Goal: Book appointment/travel/reservation

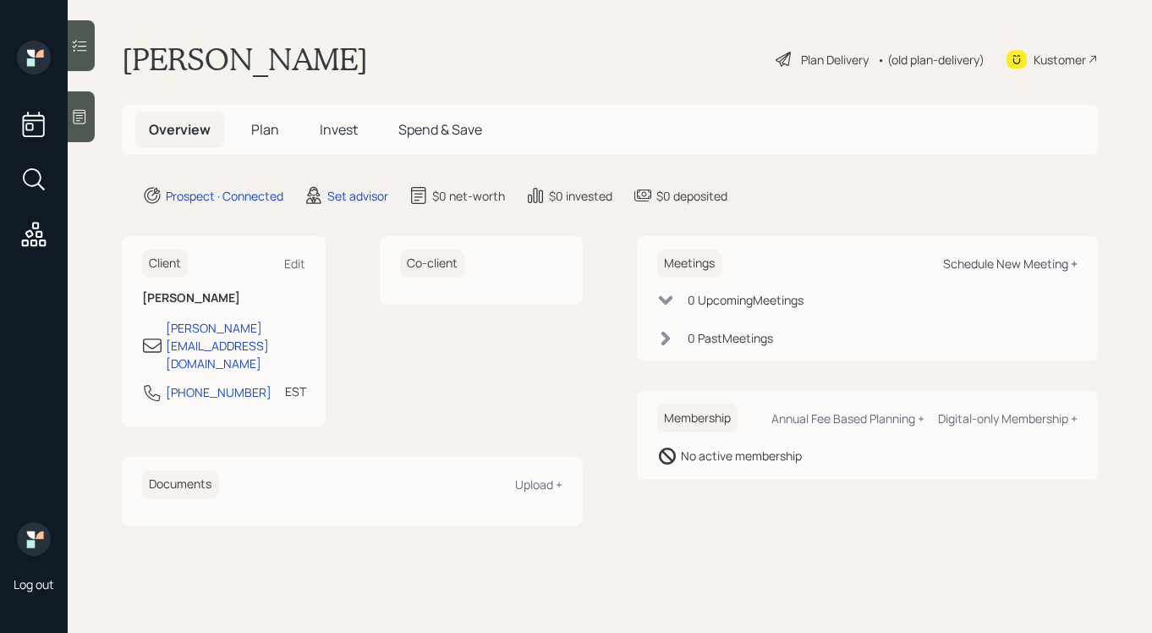
click at [966, 257] on div "Schedule New Meeting +" at bounding box center [1010, 263] width 134 height 16
select select "round-[PERSON_NAME]"
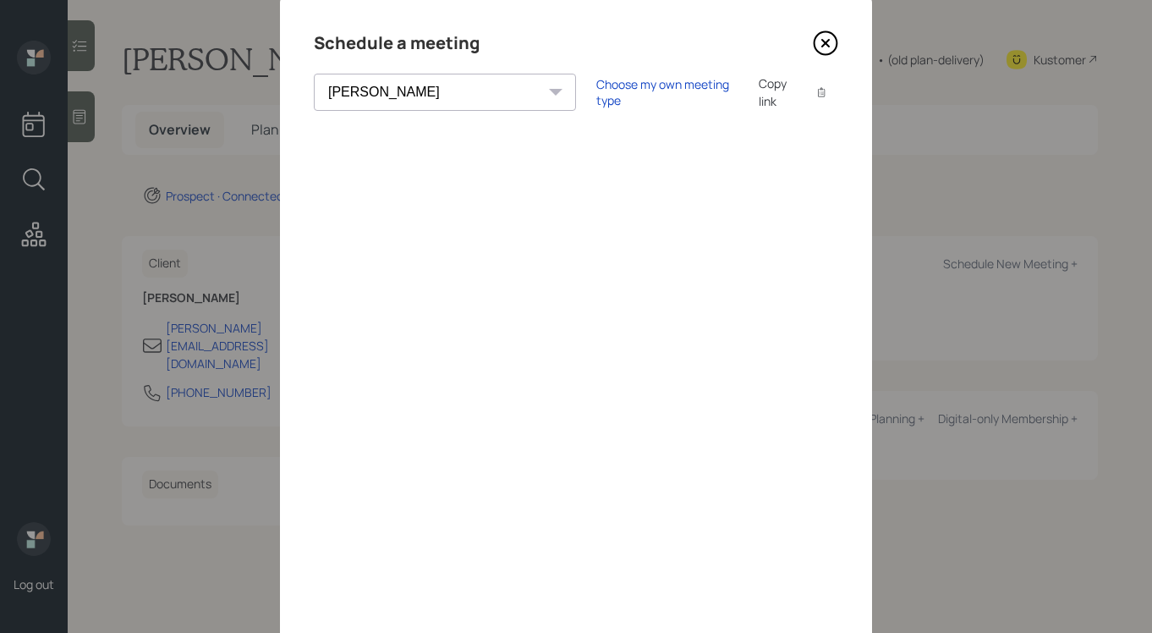
scroll to position [44, 0]
click at [819, 47] on icon at bounding box center [825, 45] width 25 height 25
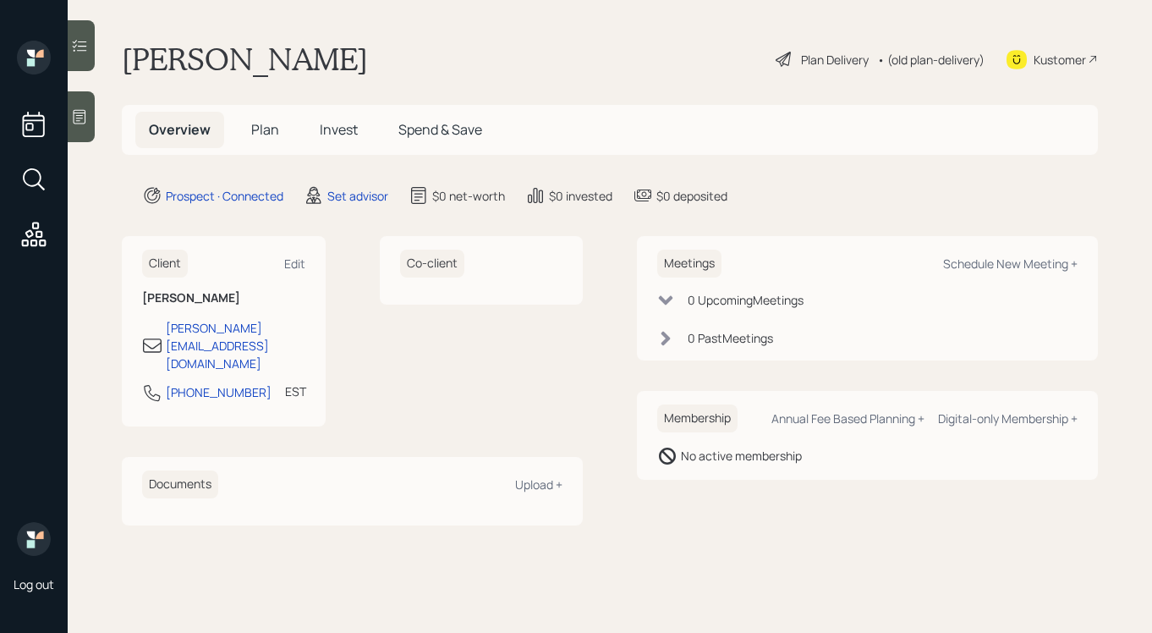
click at [81, 114] on icon at bounding box center [79, 116] width 17 height 17
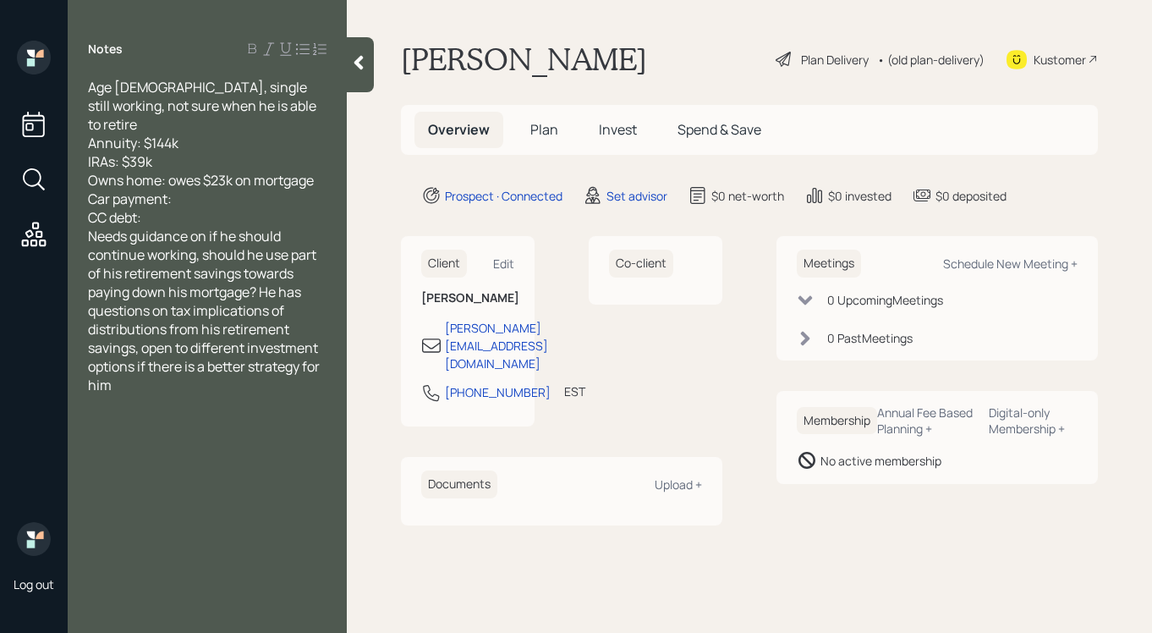
click at [210, 208] on div "CC debt:" at bounding box center [207, 217] width 238 height 19
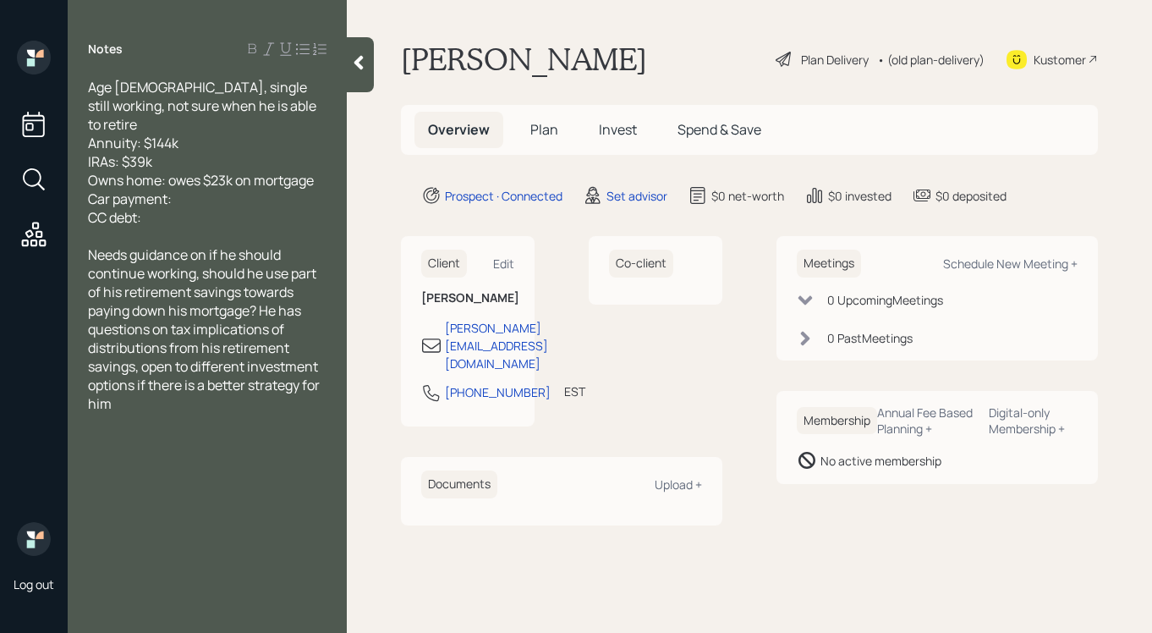
click at [355, 81] on div at bounding box center [360, 64] width 27 height 55
